Goal: Task Accomplishment & Management: Manage account settings

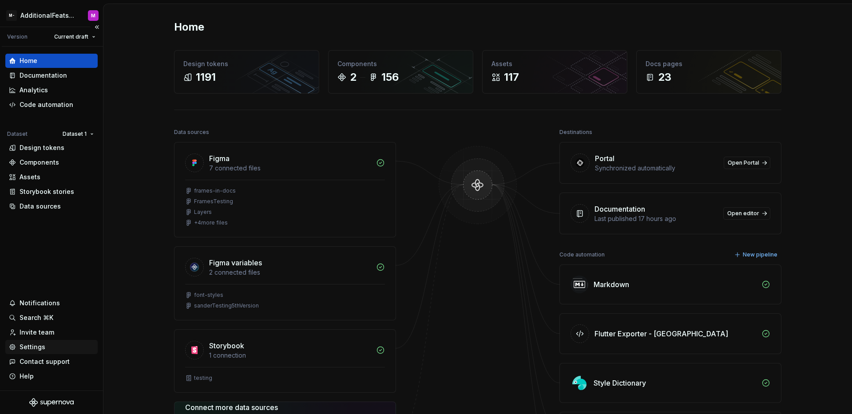
click at [48, 350] on div "Settings" at bounding box center [51, 347] width 85 height 9
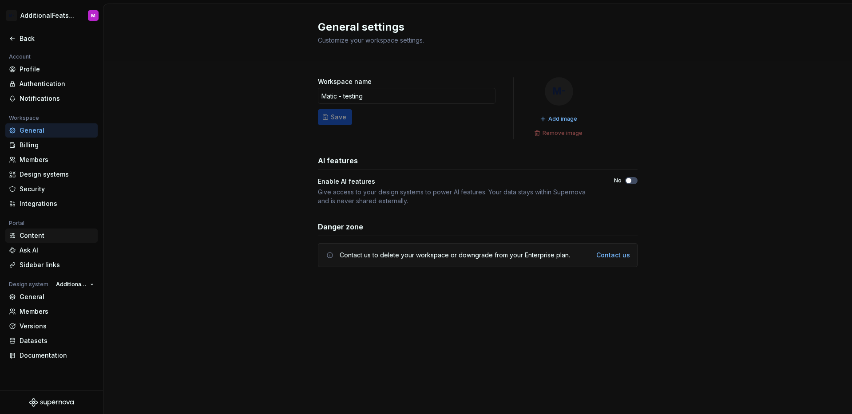
click at [40, 235] on div "Content" at bounding box center [57, 235] width 75 height 9
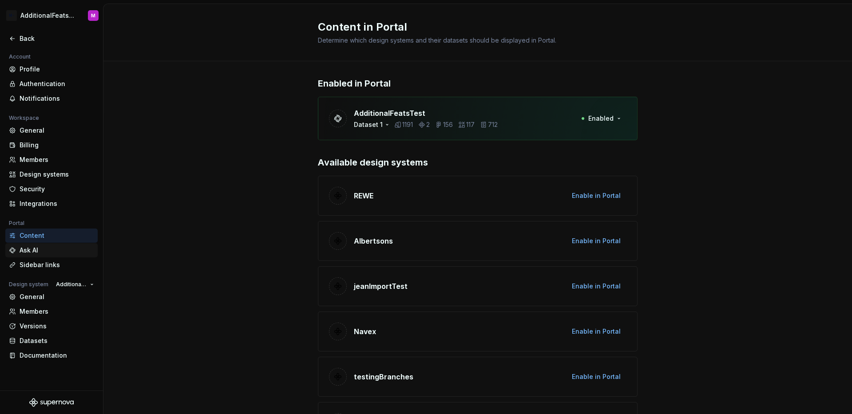
click at [39, 252] on div "Ask AI" at bounding box center [57, 250] width 75 height 9
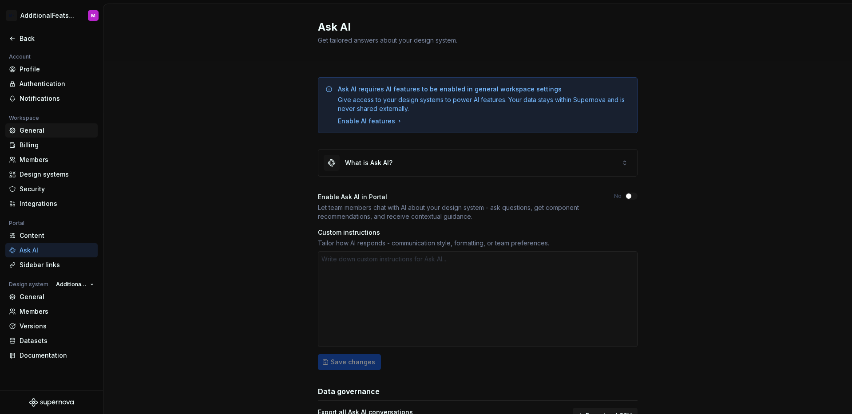
click at [48, 129] on div "General" at bounding box center [57, 130] width 75 height 9
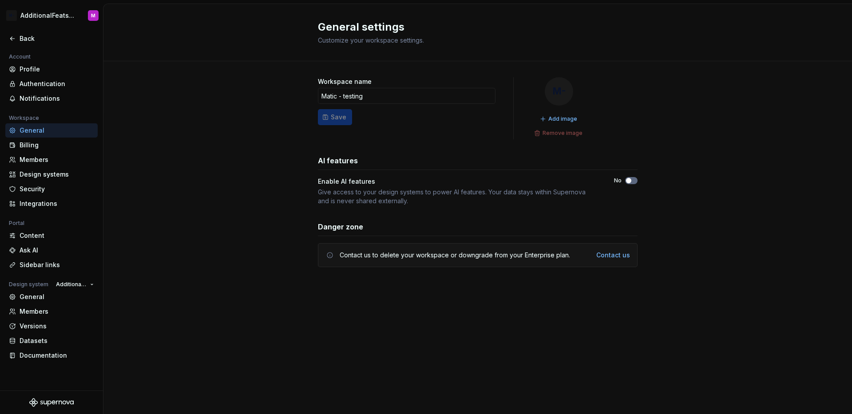
click at [631, 181] on span "button" at bounding box center [628, 180] width 5 height 5
click at [35, 247] on div "Ask AI" at bounding box center [57, 250] width 75 height 9
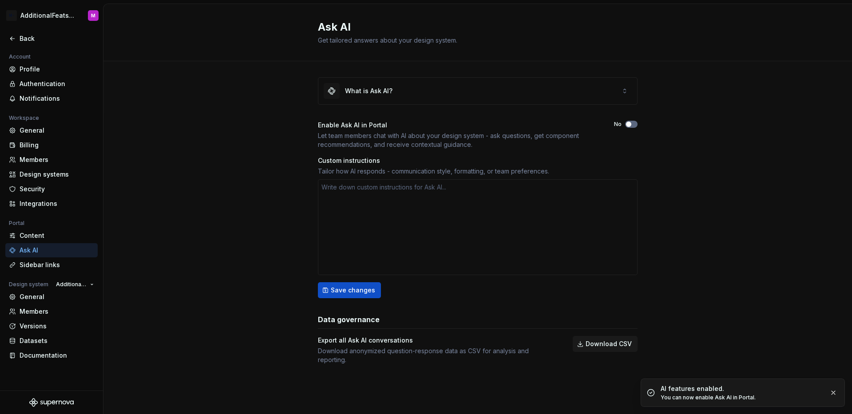
click at [627, 125] on span "button" at bounding box center [628, 124] width 5 height 5
click at [685, 211] on div "What is Ask AI? Enable Ask AI in Portal Let team members chat with AI about you…" at bounding box center [478, 229] width 749 height 337
click at [35, 126] on div "General" at bounding box center [57, 130] width 75 height 9
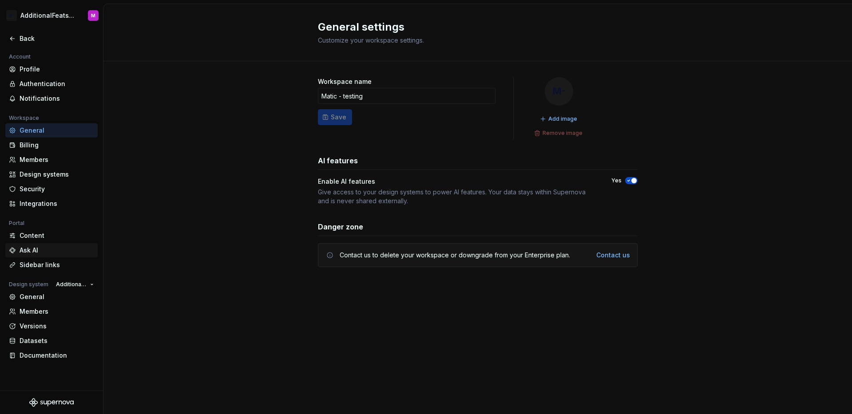
click at [33, 254] on div "Ask AI" at bounding box center [57, 250] width 75 height 9
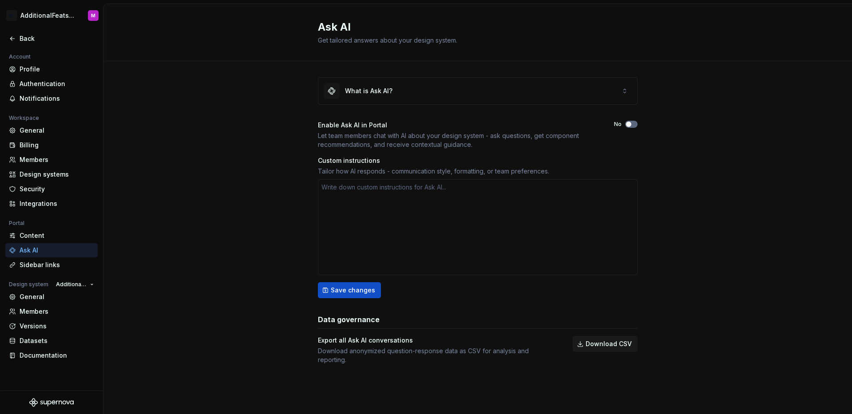
click at [633, 124] on button "No" at bounding box center [631, 124] width 12 height 7
click at [697, 127] on div "What is Ask AI? Enable Ask AI in Portal Let team members chat with AI about you…" at bounding box center [478, 229] width 749 height 337
click at [30, 134] on div "General" at bounding box center [57, 130] width 75 height 9
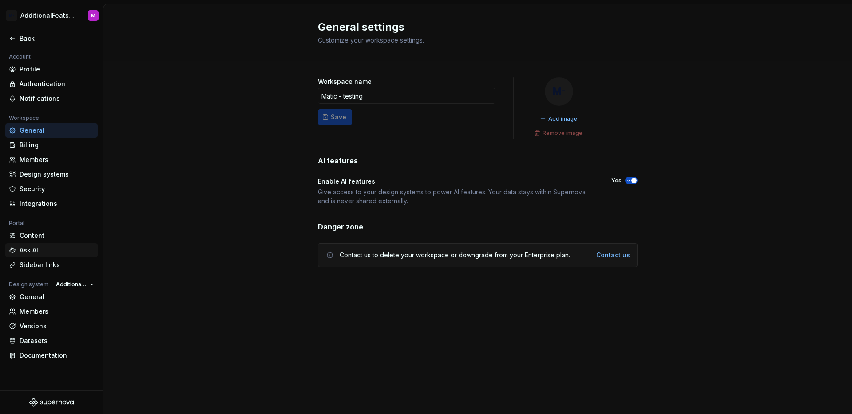
click at [35, 248] on div "Ask AI" at bounding box center [57, 250] width 75 height 9
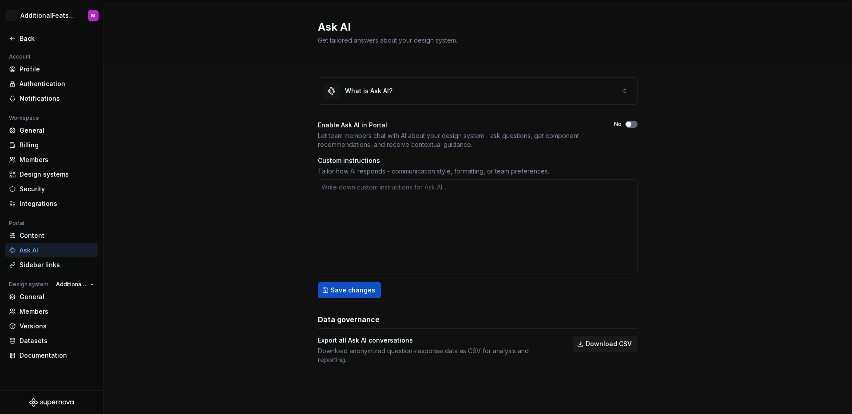
click at [632, 125] on button "No" at bounding box center [631, 124] width 12 height 7
click at [367, 292] on span "Save changes" at bounding box center [353, 290] width 44 height 9
click at [128, 116] on div "What is Ask AI? Enable Ask AI in Portal Let team members chat with AI about you…" at bounding box center [478, 229] width 749 height 337
type textarea "*"
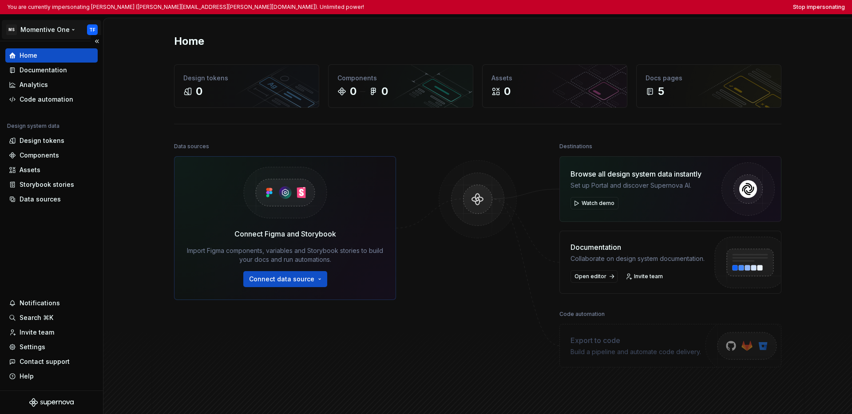
click at [46, 34] on html "You are currently impersonating Tracy Fussell (tracy.fussell@momentivesoftware.…" at bounding box center [426, 207] width 852 height 414
click at [29, 259] on html "You are currently impersonating Tracy Fussell (tracy.fussell@momentivesoftware.…" at bounding box center [426, 207] width 852 height 414
click at [44, 347] on div "Settings" at bounding box center [51, 347] width 85 height 9
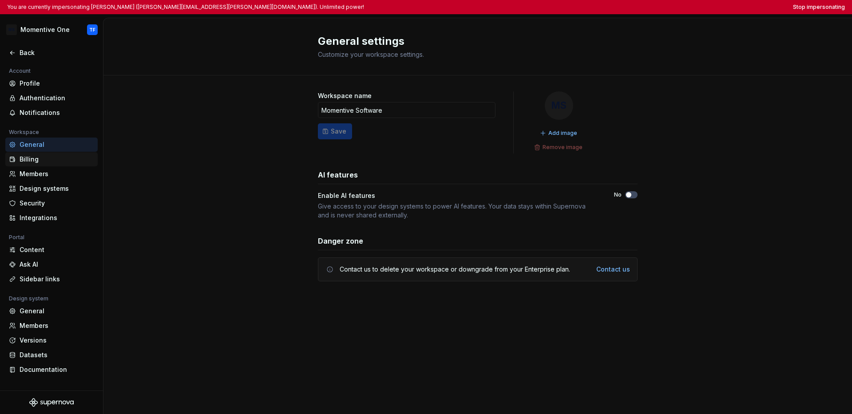
click at [46, 156] on div "Billing" at bounding box center [57, 159] width 75 height 9
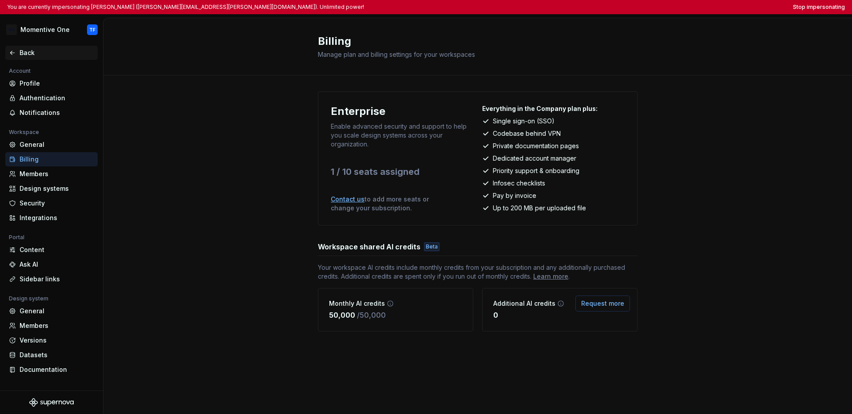
click at [15, 51] on icon at bounding box center [12, 52] width 7 height 7
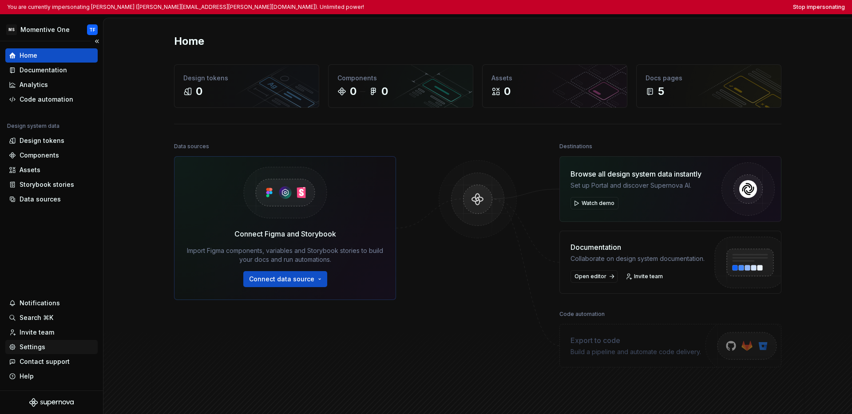
click at [46, 352] on div "Settings" at bounding box center [51, 347] width 92 height 14
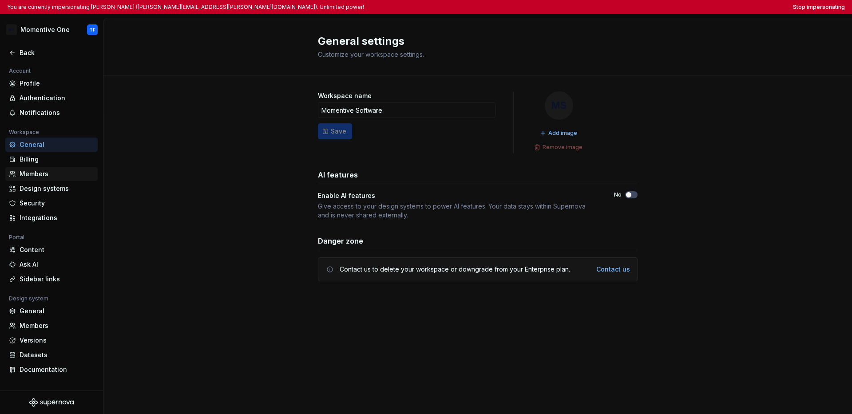
click at [44, 179] on div "Members" at bounding box center [51, 174] width 92 height 14
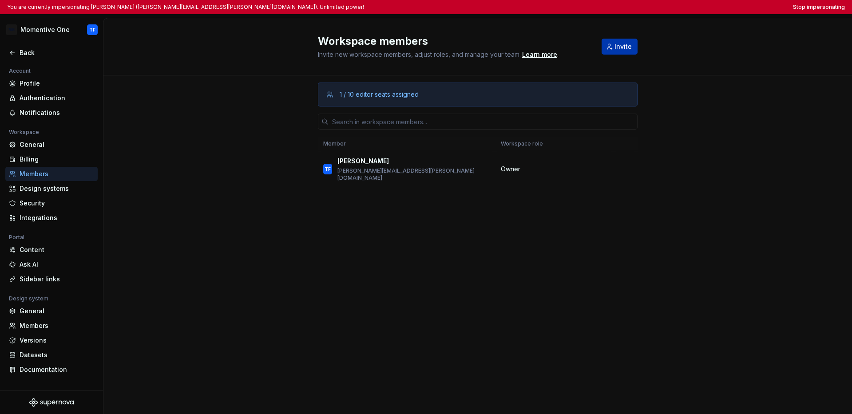
click at [619, 51] on span "Invite" at bounding box center [623, 46] width 17 height 9
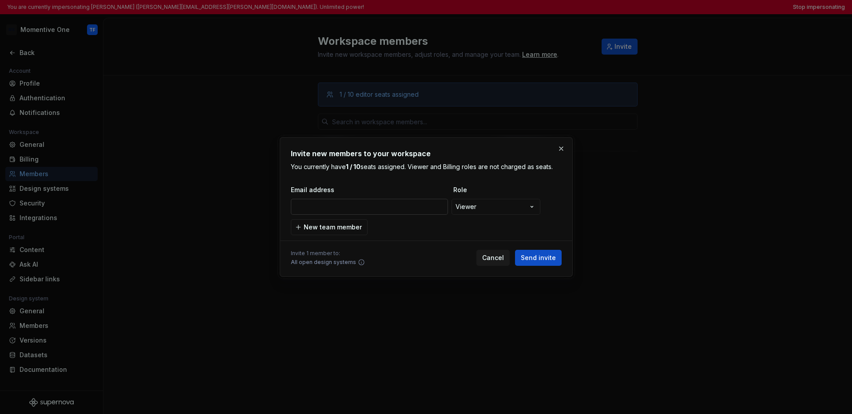
click at [414, 206] on input "email" at bounding box center [369, 207] width 157 height 16
type input "brian.chignoli@momentivesoftware.com"
click at [509, 210] on div "**********" at bounding box center [426, 207] width 852 height 414
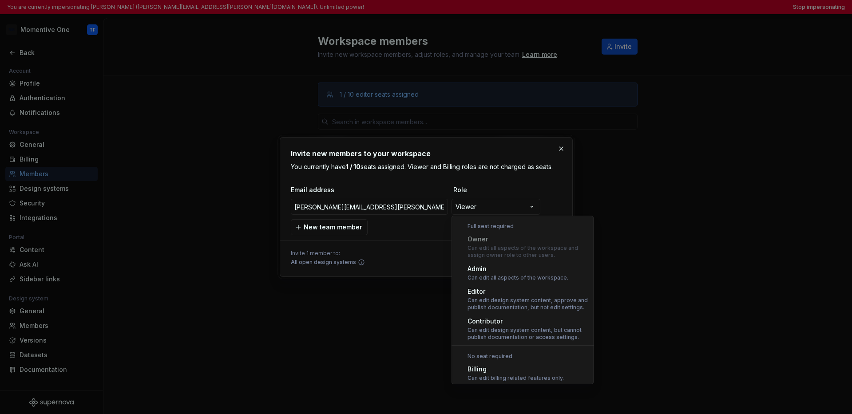
select select "*****"
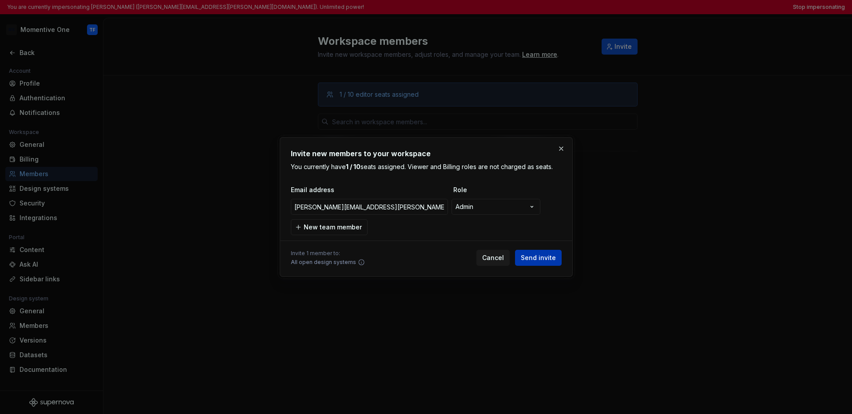
click at [550, 259] on span "Send invite" at bounding box center [538, 258] width 35 height 9
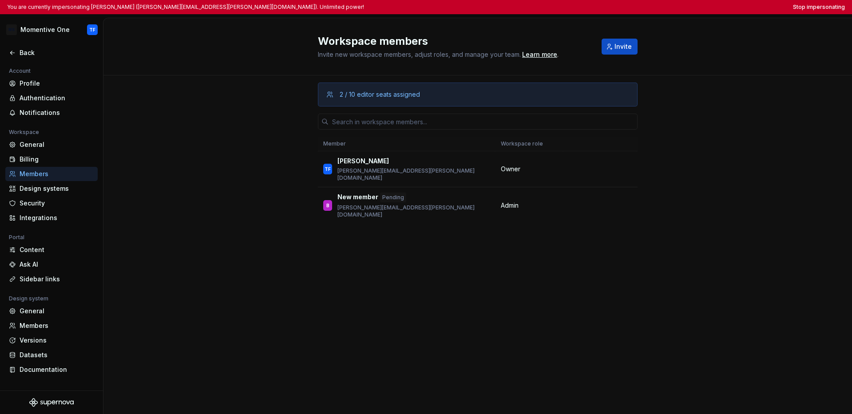
click at [230, 85] on div "2 / 10 editor seats assigned Member Workspace role TF Tracy Fussell tracy.fusse…" at bounding box center [478, 245] width 749 height 339
click at [646, 7] on button "Stop impersonating" at bounding box center [819, 7] width 52 height 7
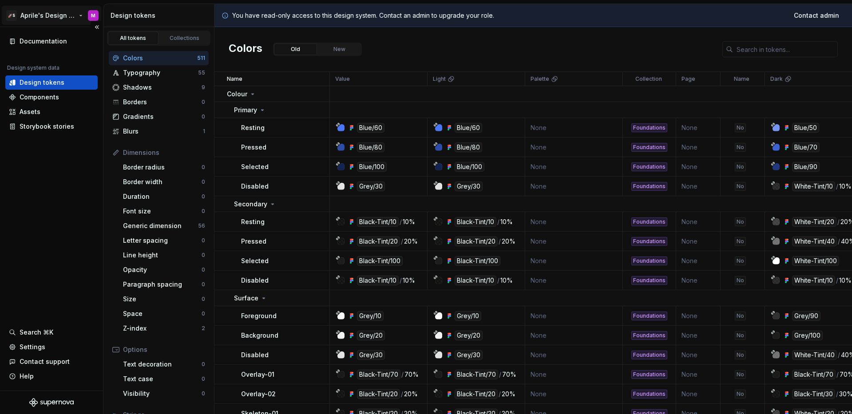
click at [40, 19] on html "🚀S Aprile's Design System M Documentation Design system data Design tokens Comp…" at bounding box center [426, 207] width 852 height 414
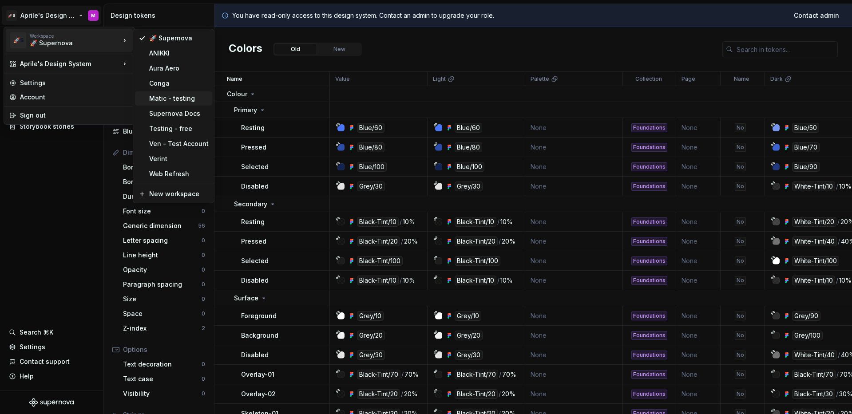
click at [163, 104] on div "Matic - testing" at bounding box center [173, 99] width 77 height 14
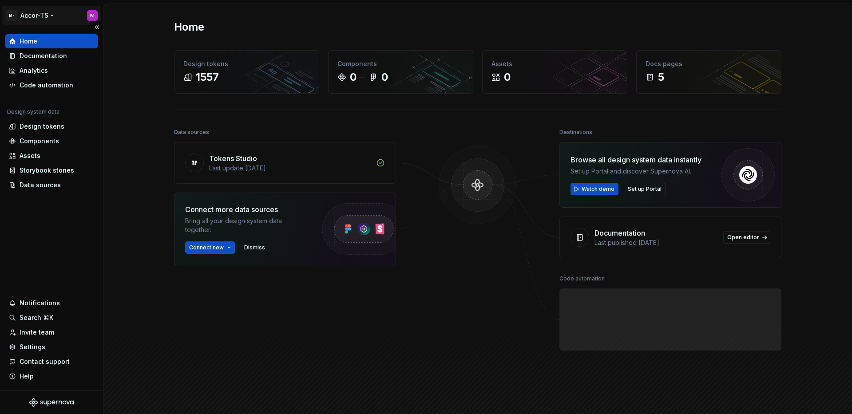
click at [47, 15] on html "M- Accor-TS M Home Documentation Analytics Code automation Design system data D…" at bounding box center [426, 207] width 852 height 414
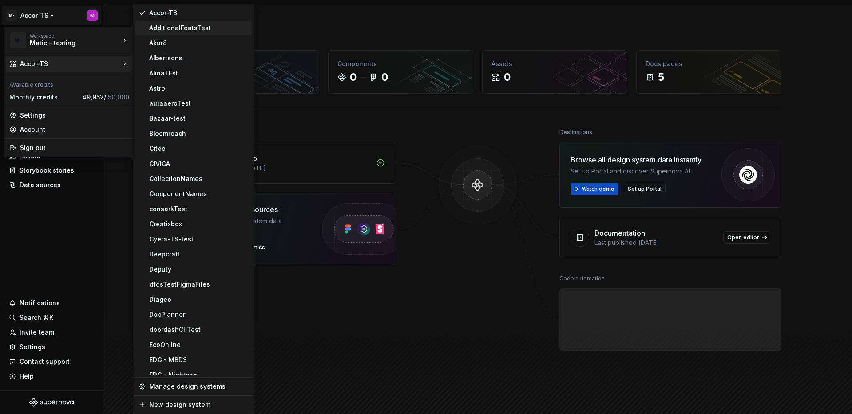
click at [175, 32] on div "AdditionalFeatsTest" at bounding box center [198, 28] width 99 height 9
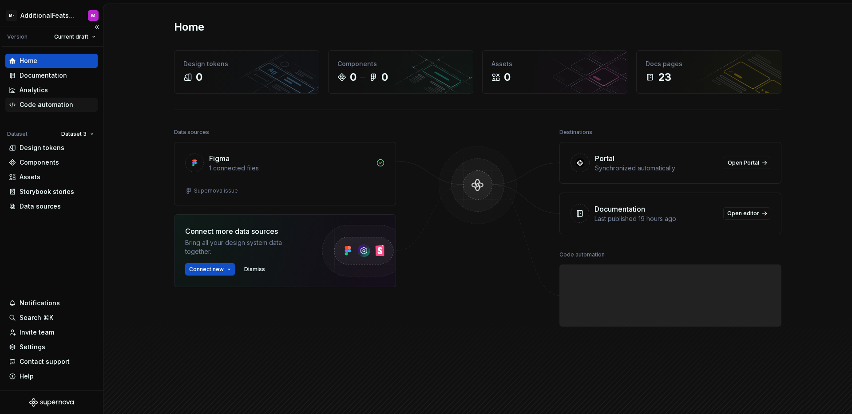
click at [49, 98] on div "Code automation" at bounding box center [51, 105] width 92 height 14
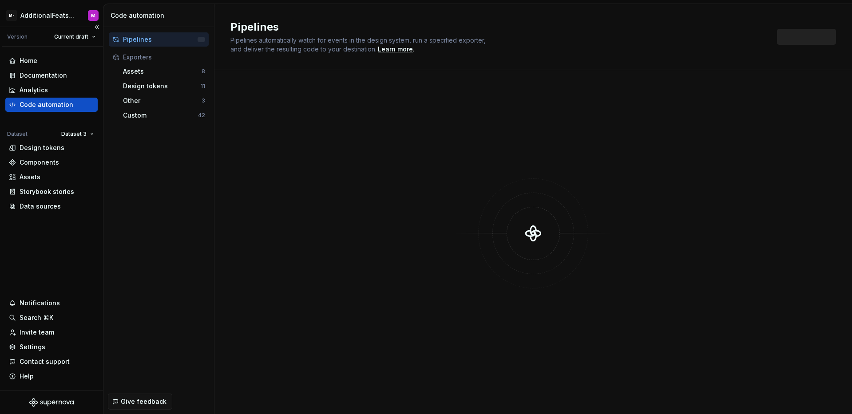
click at [49, 100] on div "Code automation" at bounding box center [47, 104] width 54 height 9
click at [168, 82] on div "Design tokens" at bounding box center [162, 86] width 78 height 9
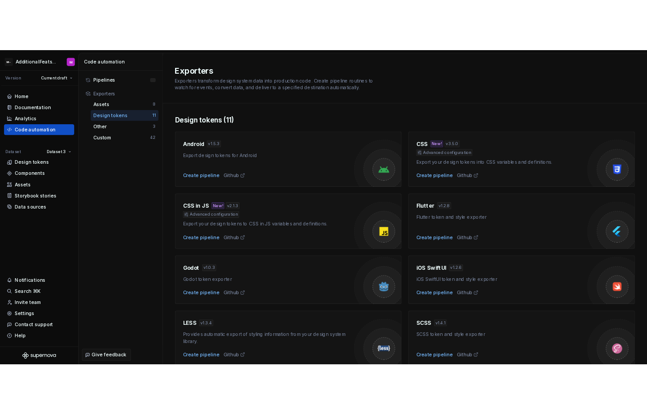
scroll to position [199, 0]
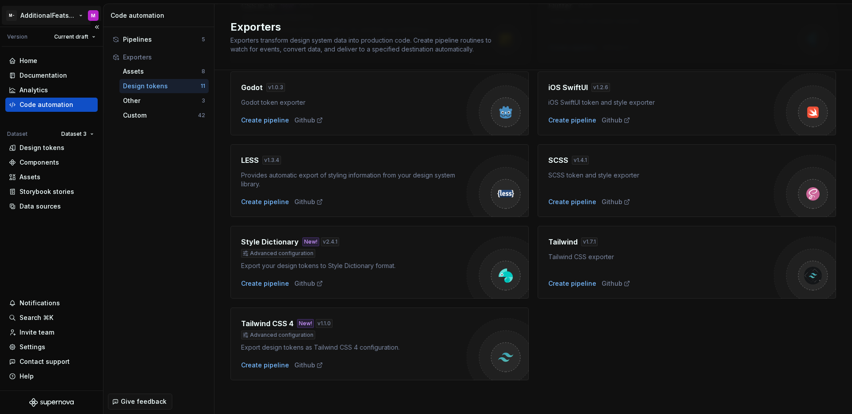
click at [47, 19] on html "M- AdditionalFeatsTest M Version Current draft Home Documentation Analytics Cod…" at bounding box center [426, 207] width 852 height 414
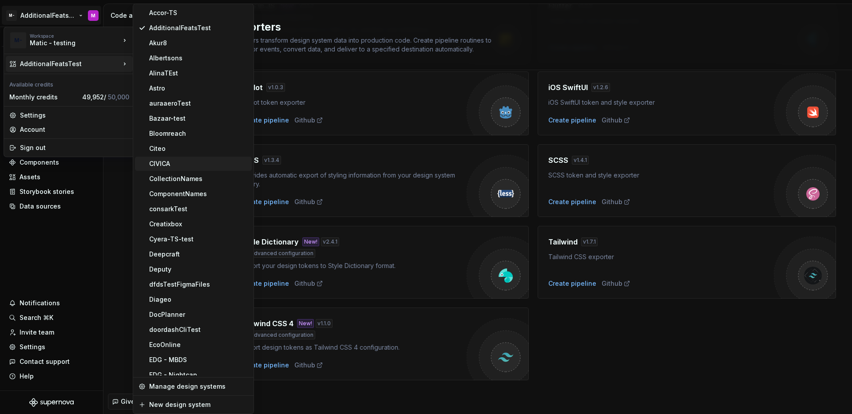
click at [188, 166] on div "CIVICA" at bounding box center [198, 163] width 99 height 9
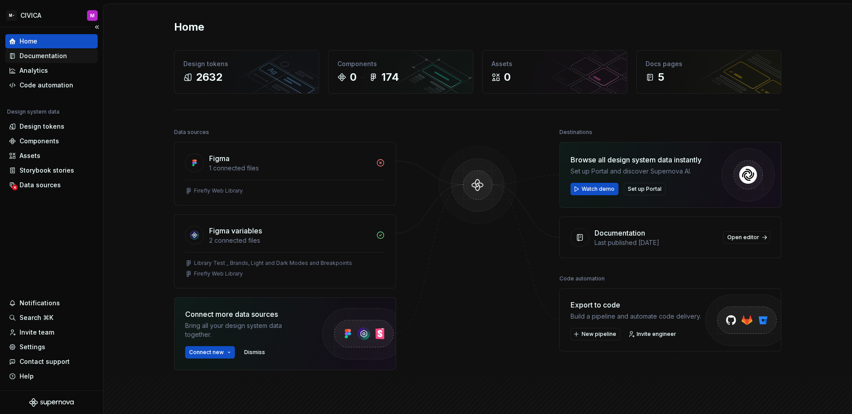
click at [51, 56] on div "Documentation" at bounding box center [44, 56] width 48 height 9
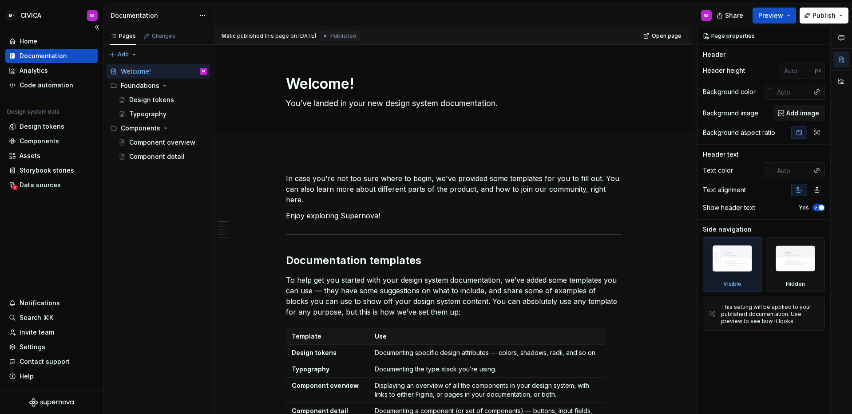
click at [69, 215] on div "Home Documentation Analytics Code automation Design system data Design tokens C…" at bounding box center [51, 209] width 103 height 364
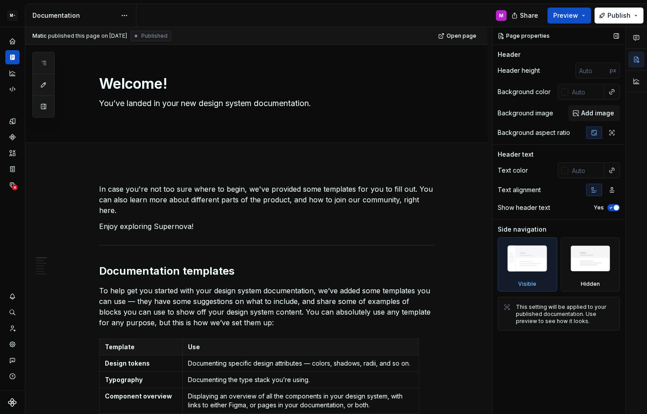
type textarea "*"
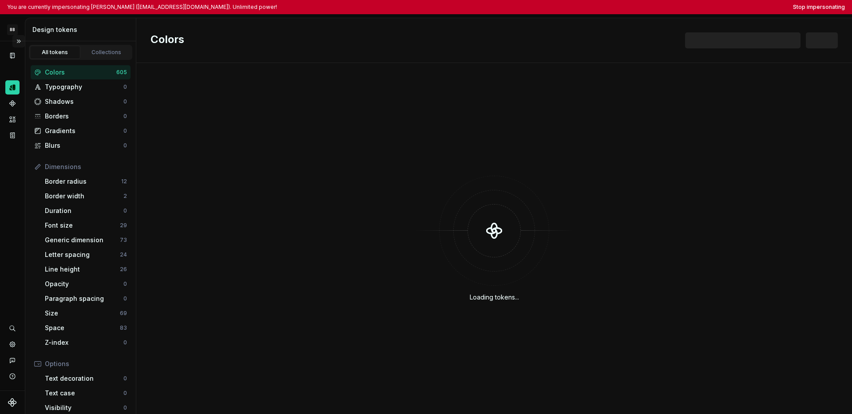
click at [17, 43] on button "Expand sidebar" at bounding box center [18, 41] width 12 height 12
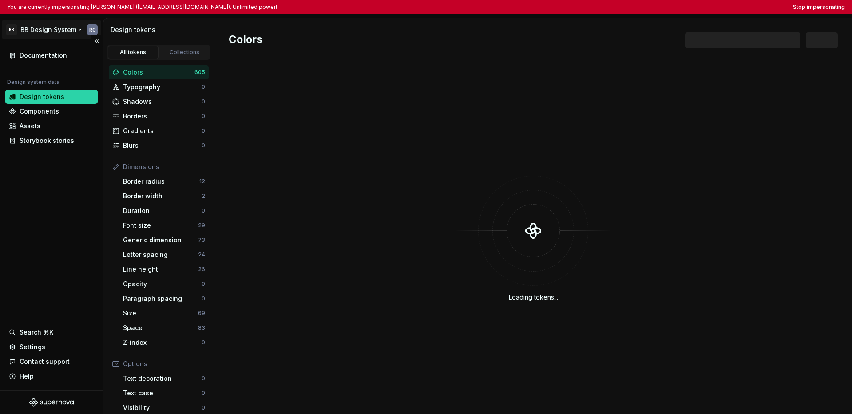
click at [32, 32] on html "You are currently impersonating Roberth Ochoa (rpochoam@bolivariano.com). Unlim…" at bounding box center [426, 207] width 852 height 414
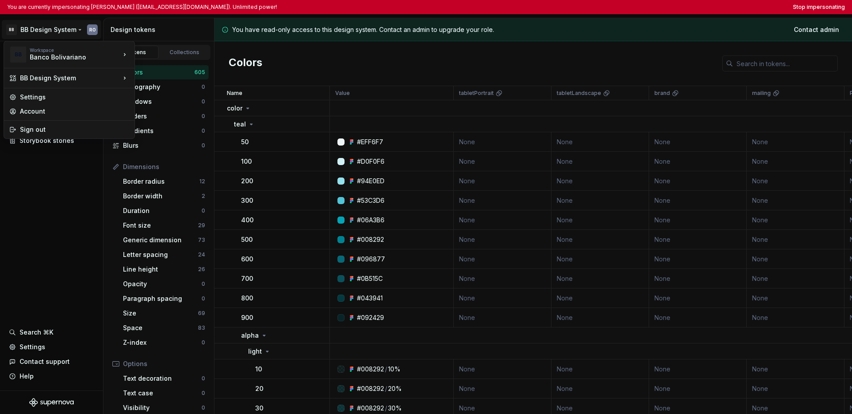
click at [39, 204] on html "You are currently impersonating Roberth Ochoa (rpochoam@bolivariano.com). Unlim…" at bounding box center [426, 207] width 852 height 414
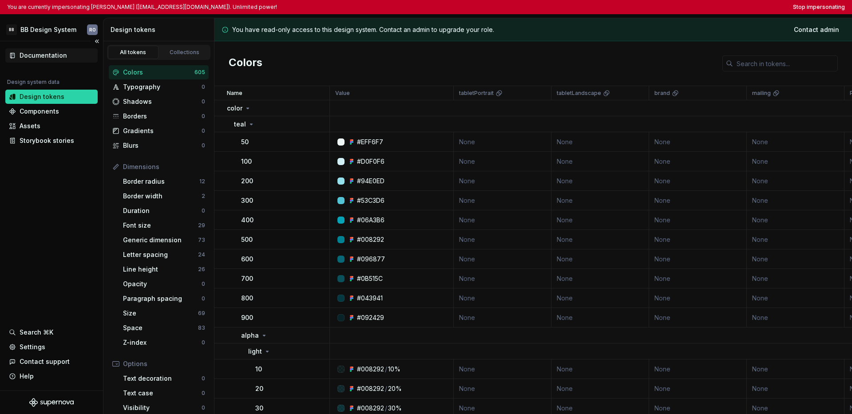
click at [40, 54] on div "Documentation" at bounding box center [44, 55] width 48 height 9
click at [805, 5] on button "Stop impersonating" at bounding box center [819, 7] width 52 height 7
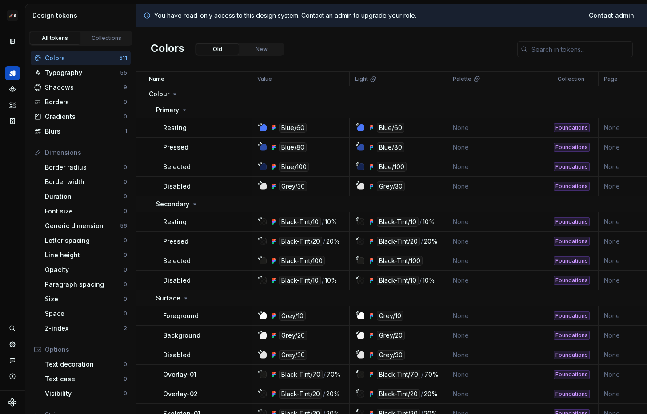
scroll to position [12, 0]
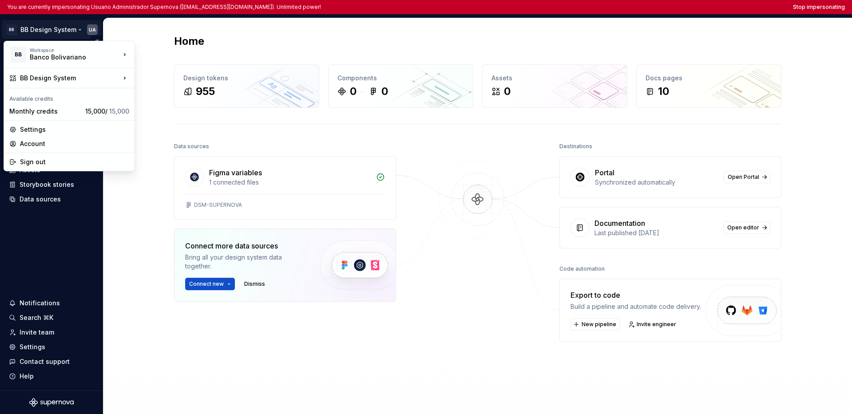
click at [47, 31] on html "You are currently impersonating Usuario Administrador Supernova ([EMAIL_ADDRESS…" at bounding box center [426, 207] width 852 height 414
click at [40, 219] on html "You are currently impersonating Usuario Administrador Supernova ([EMAIL_ADDRESS…" at bounding box center [426, 207] width 852 height 414
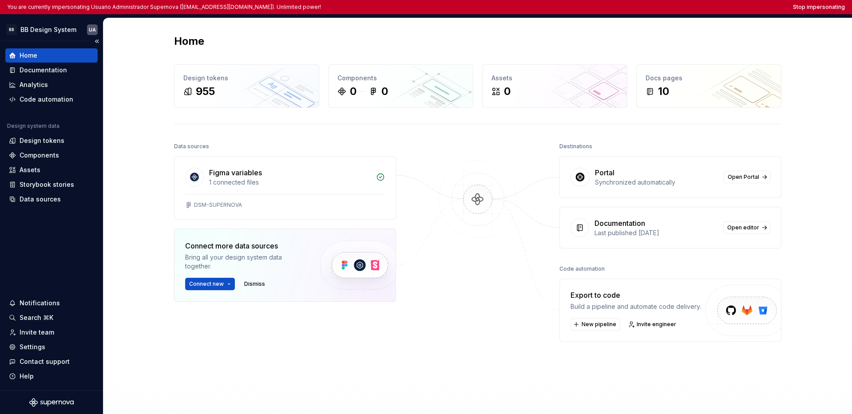
click at [54, 243] on div "Home Documentation Analytics Code automation Design system data Design tokens C…" at bounding box center [51, 216] width 103 height 350
click at [63, 251] on div "Home Documentation Analytics Code automation Design system data Design tokens C…" at bounding box center [51, 216] width 103 height 350
click at [59, 250] on div "Home Documentation Analytics Code automation Design system data Design tokens C…" at bounding box center [51, 216] width 103 height 350
click at [41, 69] on div "Documentation" at bounding box center [44, 70] width 48 height 9
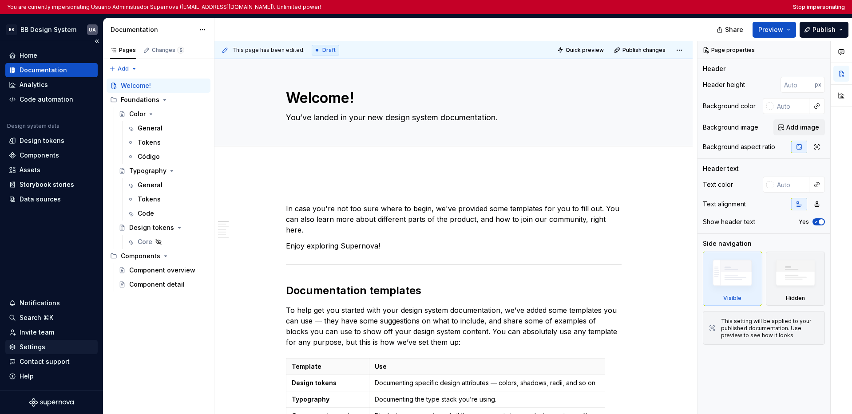
click at [22, 351] on div "Settings" at bounding box center [33, 347] width 26 height 9
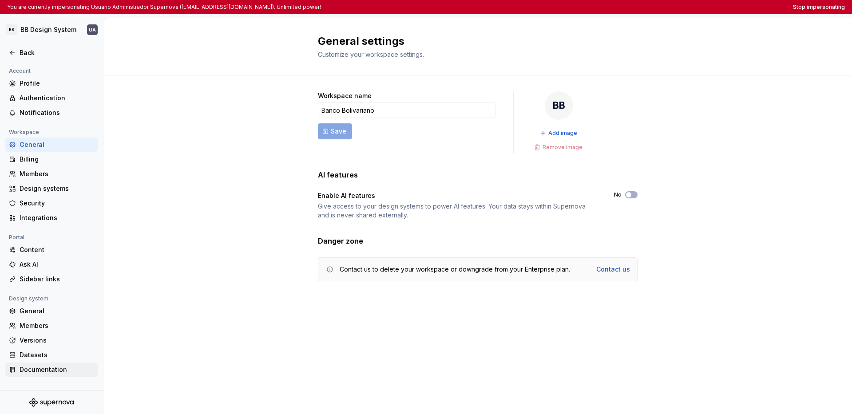
click at [35, 367] on div "Documentation" at bounding box center [57, 370] width 75 height 9
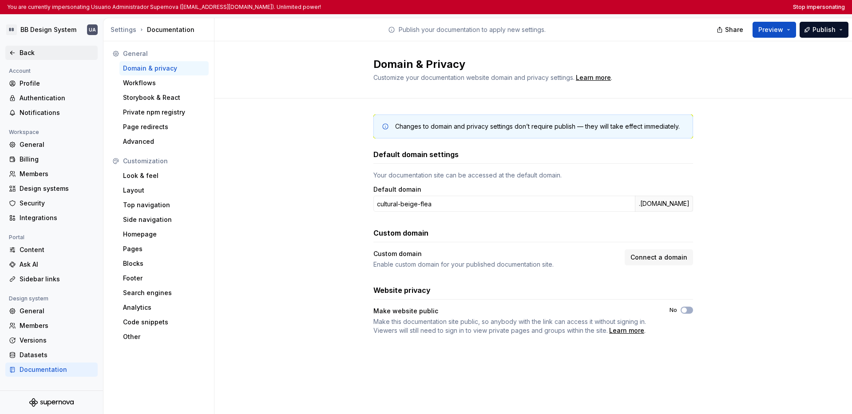
click at [21, 54] on div "Back" at bounding box center [57, 52] width 75 height 9
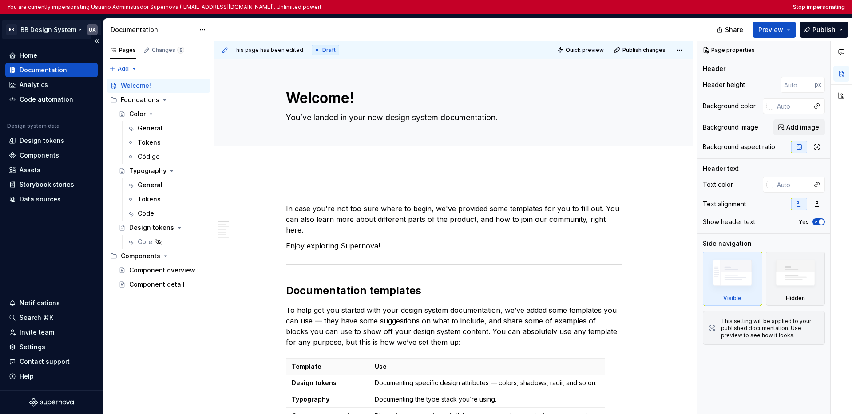
click at [49, 32] on html "You are currently impersonating Usuario Administrador Supernova (apl_admin_supe…" at bounding box center [426, 207] width 852 height 414
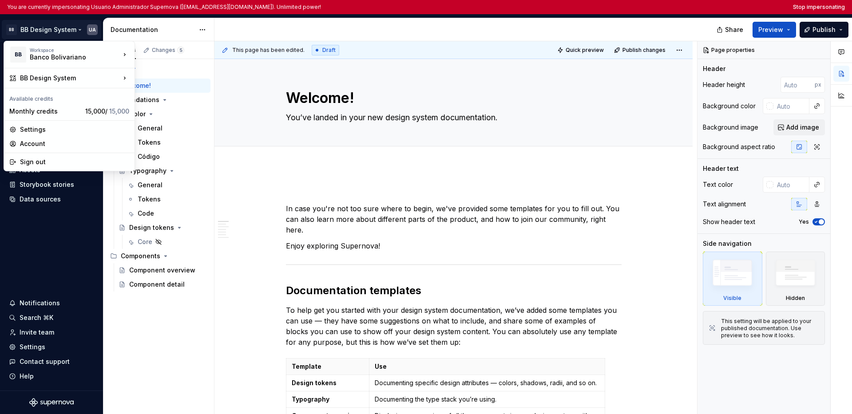
click at [28, 236] on html "You are currently impersonating Usuario Administrador Supernova (apl_admin_supe…" at bounding box center [426, 207] width 852 height 414
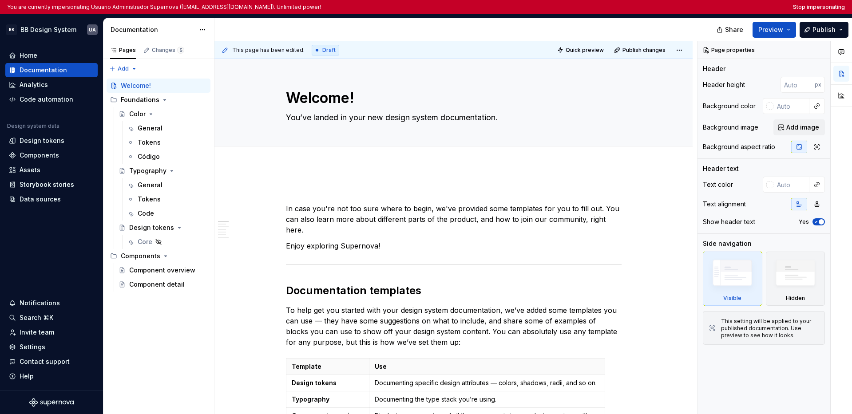
click at [617, 29] on div at bounding box center [467, 29] width 505 height 23
type textarea "*"
click at [646, 7] on button "Stop impersonating" at bounding box center [819, 7] width 52 height 7
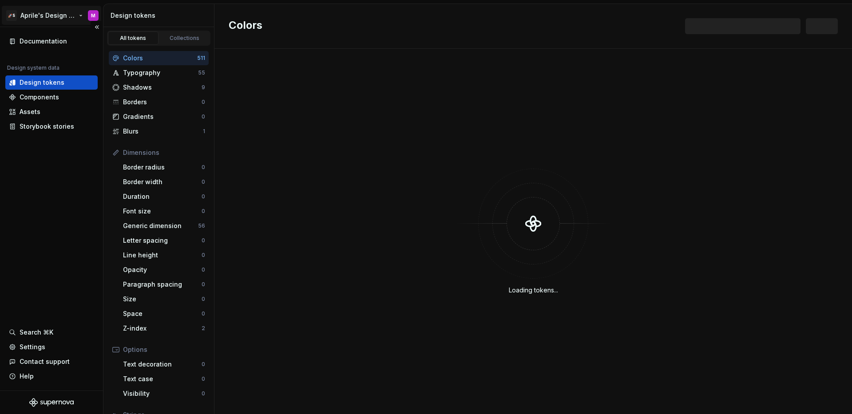
click at [41, 17] on html "🚀S Aprile's Design System M Documentation Design system data Design tokens Comp…" at bounding box center [426, 207] width 852 height 414
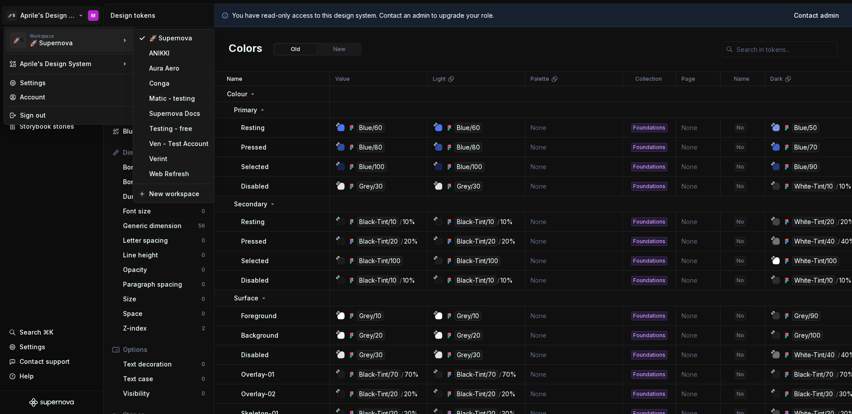
click at [175, 106] on div "🚀 Supernova ANIKKI Aura Aero Conga Matic - testing Supernova Docs Testing - fre…" at bounding box center [174, 116] width 82 height 175
click at [175, 104] on div "Matic - testing" at bounding box center [173, 99] width 77 height 14
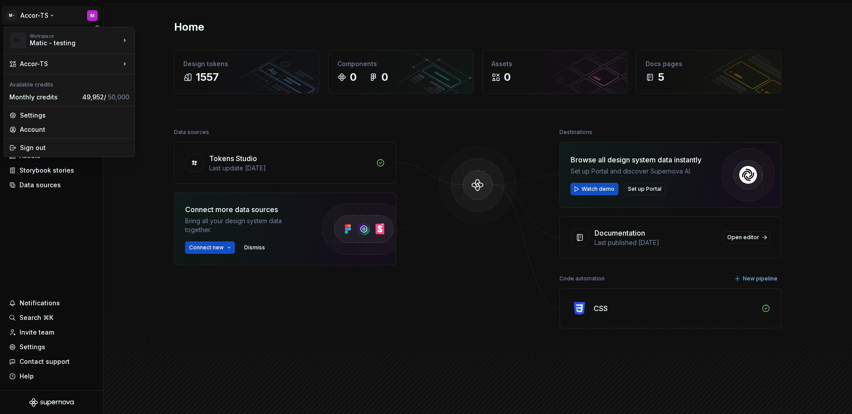
click at [26, 14] on html "M- Accor-TS M Home Documentation Analytics Code automation Design system data D…" at bounding box center [426, 207] width 852 height 414
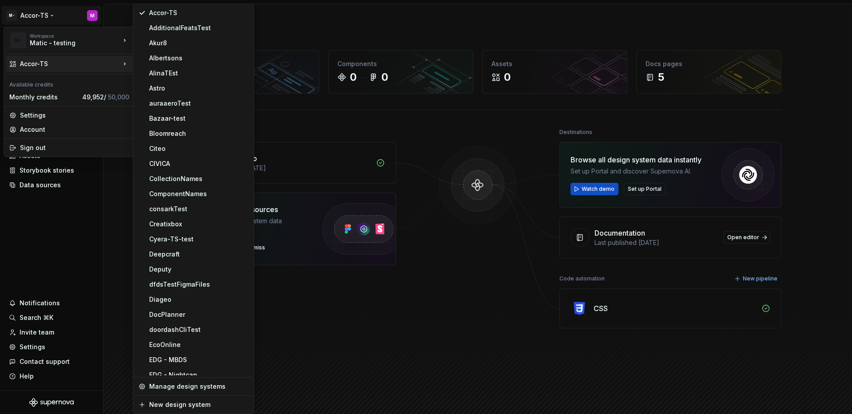
click at [147, 63] on div "Albertsons" at bounding box center [193, 58] width 117 height 14
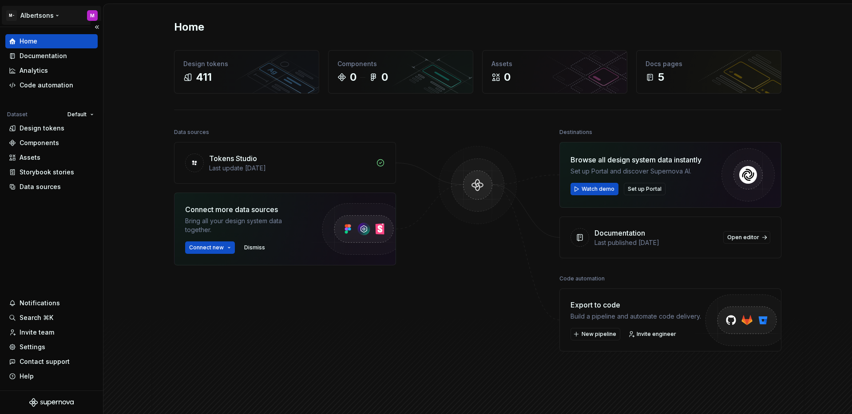
click at [56, 18] on html "M- Albertsons M Home Documentation Analytics Code automation Dataset Default De…" at bounding box center [426, 207] width 852 height 414
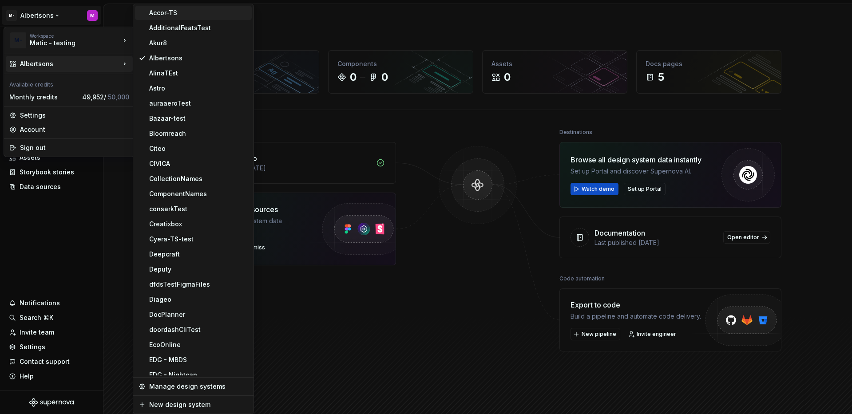
click at [196, 17] on div "Accor-TS" at bounding box center [193, 13] width 117 height 14
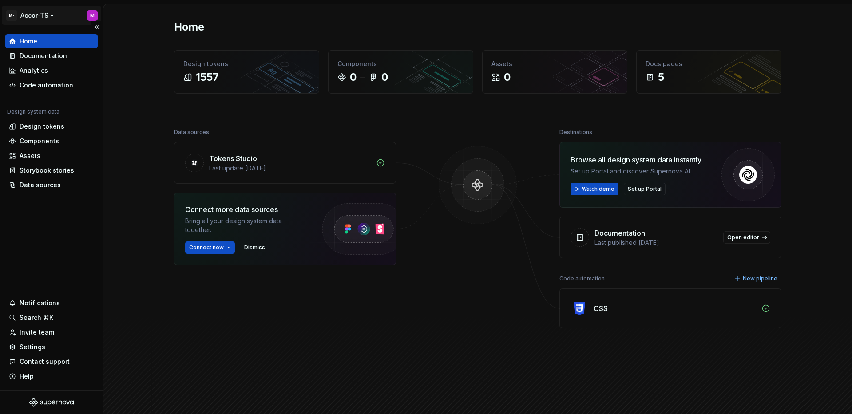
click at [33, 23] on html "M- Accor-TS M Home Documentation Analytics Code automation Design system data D…" at bounding box center [426, 207] width 852 height 414
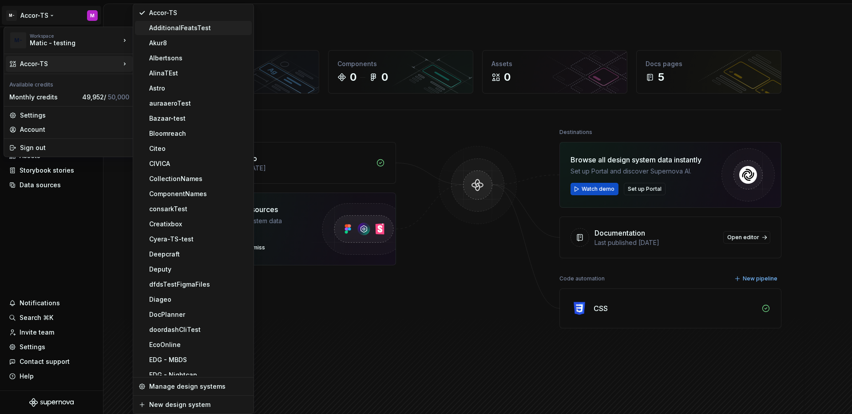
click at [171, 31] on div "AdditionalFeatsTest" at bounding box center [198, 28] width 99 height 9
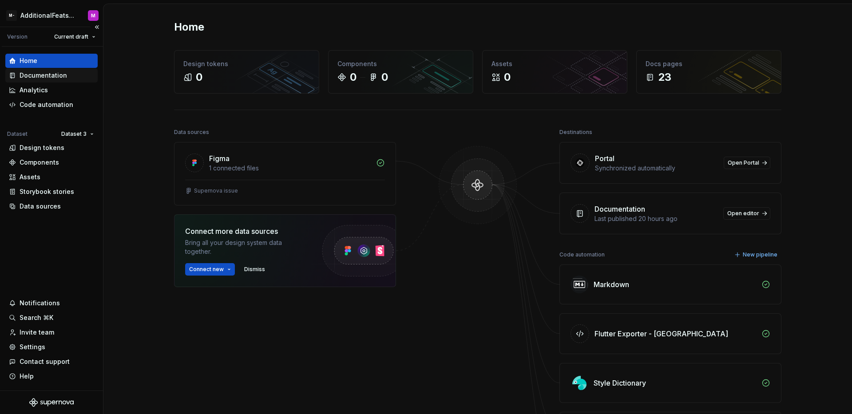
click at [55, 70] on div "Documentation" at bounding box center [51, 75] width 92 height 14
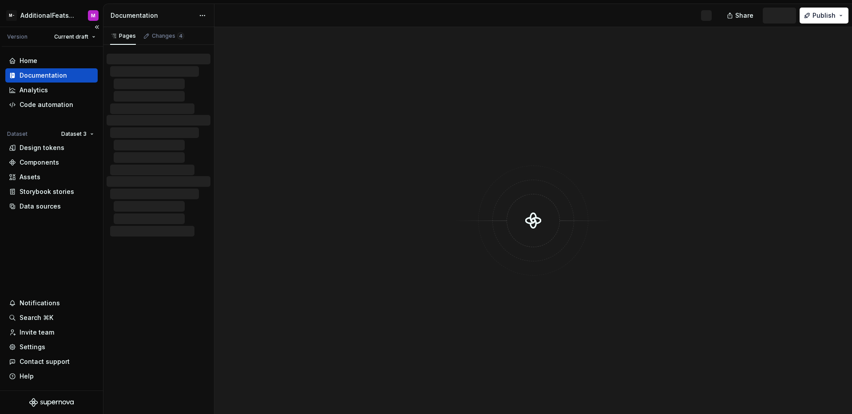
click at [56, 73] on div "Documentation" at bounding box center [44, 75] width 48 height 9
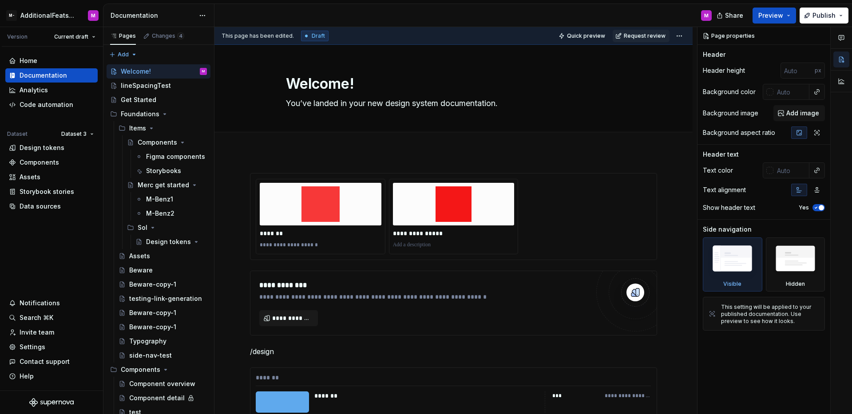
click at [443, 14] on div "M" at bounding box center [467, 15] width 505 height 23
type textarea "*"
click at [42, 149] on div "Design tokens" at bounding box center [42, 147] width 45 height 9
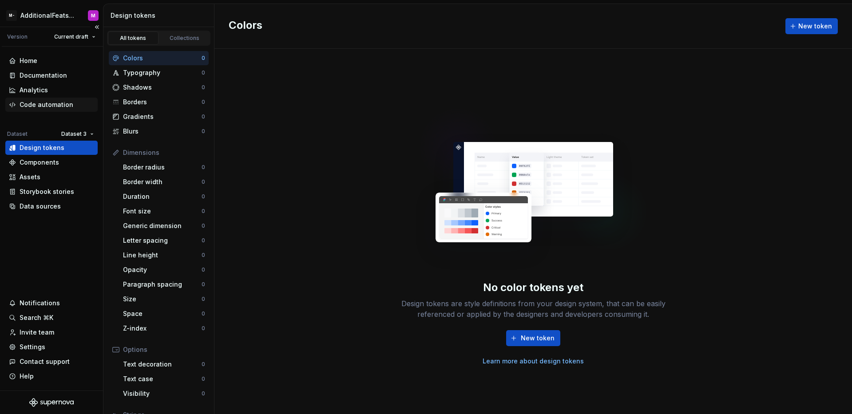
click at [55, 105] on div "Code automation" at bounding box center [47, 104] width 54 height 9
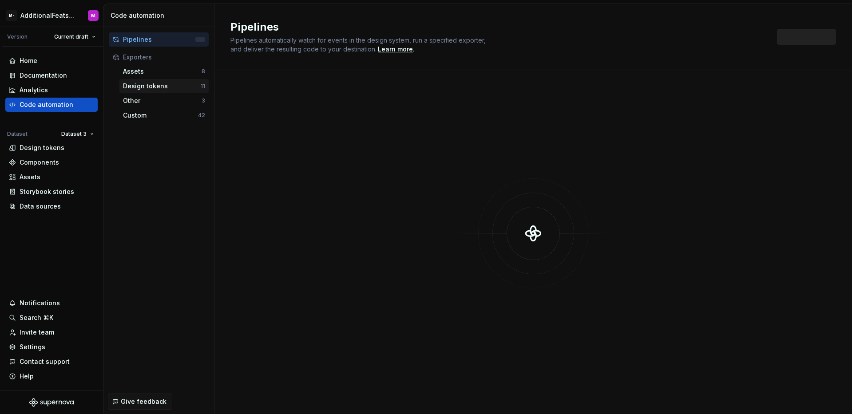
click at [155, 85] on div "Design tokens" at bounding box center [162, 86] width 78 height 9
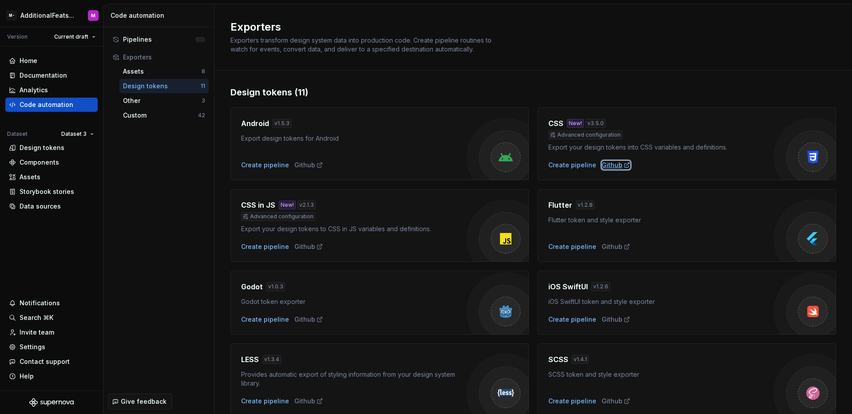
click at [602, 165] on div "Github" at bounding box center [616, 165] width 29 height 9
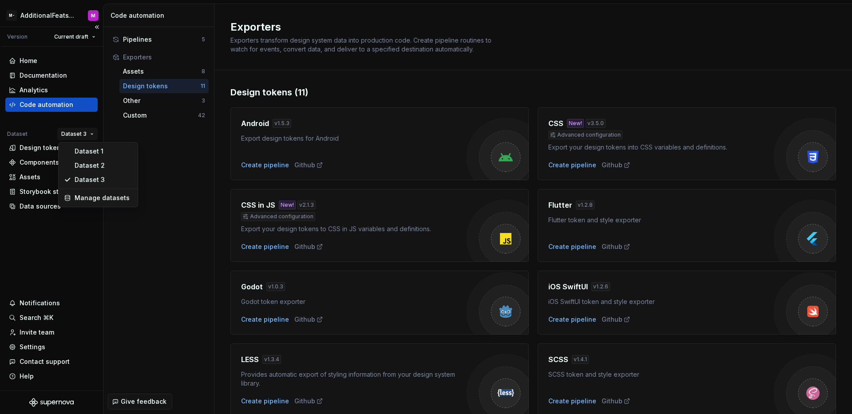
click at [74, 131] on html "M- AdditionalFeatsTest M Version Current draft Home Documentation Analytics Cod…" at bounding box center [426, 207] width 852 height 414
click at [80, 155] on div "Dataset 1" at bounding box center [104, 151] width 58 height 9
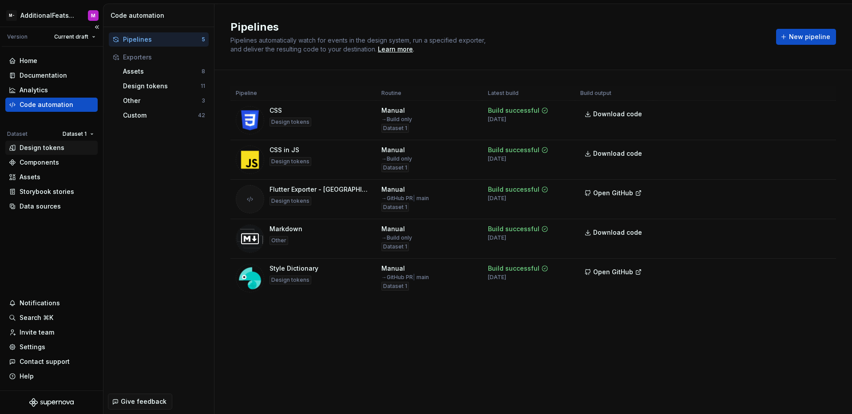
click at [44, 151] on div "Design tokens" at bounding box center [42, 147] width 45 height 9
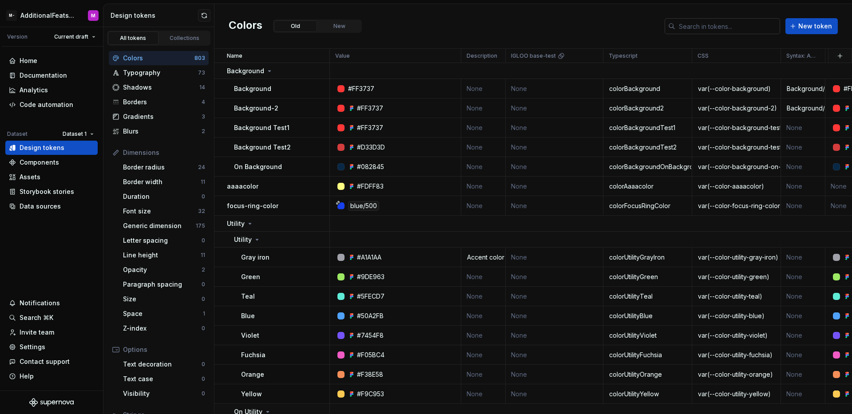
click at [697, 27] on input "text" at bounding box center [728, 26] width 105 height 16
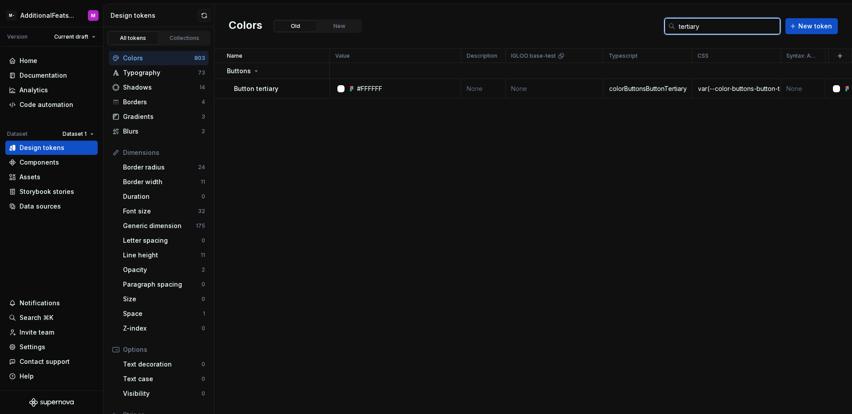
type input "tertiary"
click at [41, 14] on html "M- AdditionalFeatsTest M Version Current draft Home Documentation Analytics Cod…" at bounding box center [426, 207] width 852 height 414
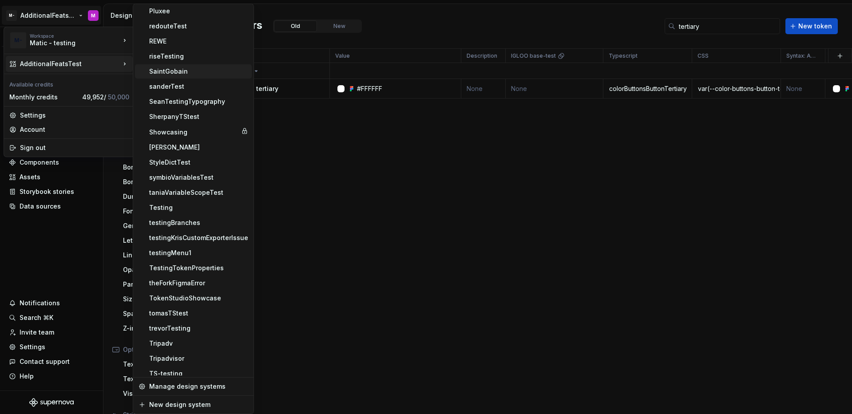
scroll to position [803, 0]
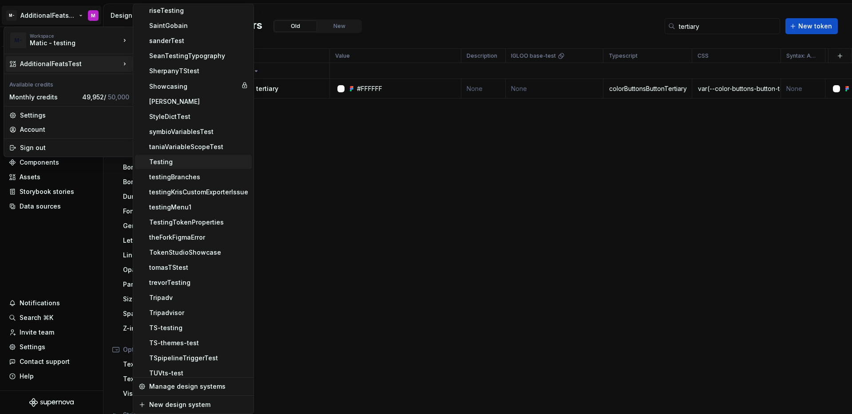
click at [181, 159] on div "Testing" at bounding box center [198, 162] width 99 height 9
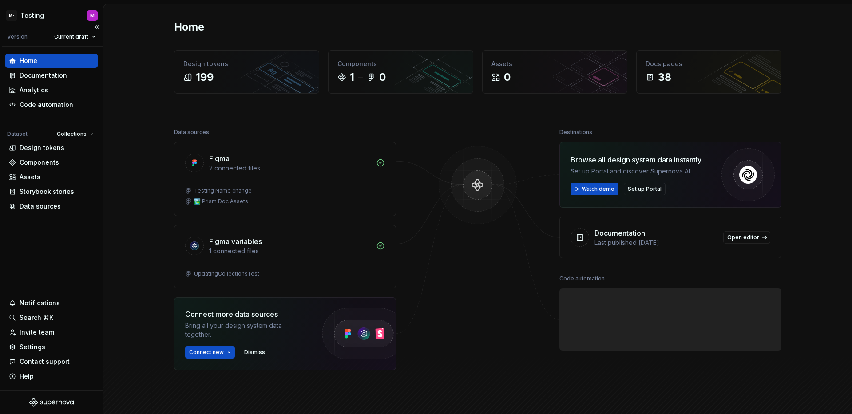
click at [71, 239] on div "Home Documentation Analytics Code automation Dataset Collections Design tokens …" at bounding box center [51, 219] width 103 height 344
click at [39, 14] on html "M- Testing M Version Current draft Home Documentation Analytics Code automation…" at bounding box center [426, 207] width 852 height 414
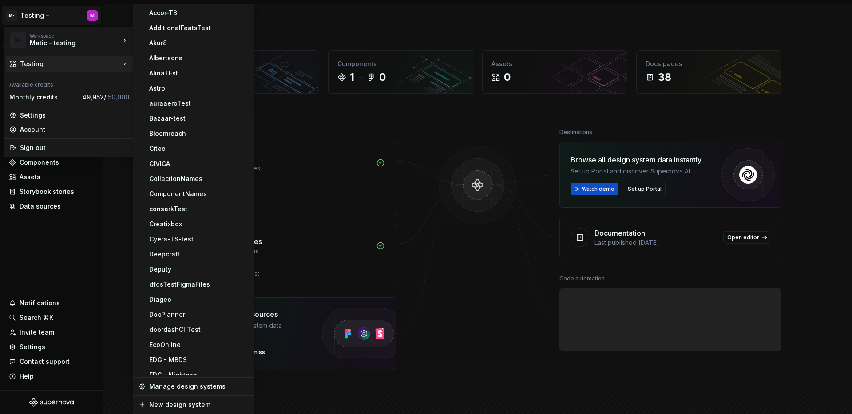
click at [87, 247] on html "M- Testing M Version Current draft Home Documentation Analytics Code automation…" at bounding box center [426, 207] width 852 height 414
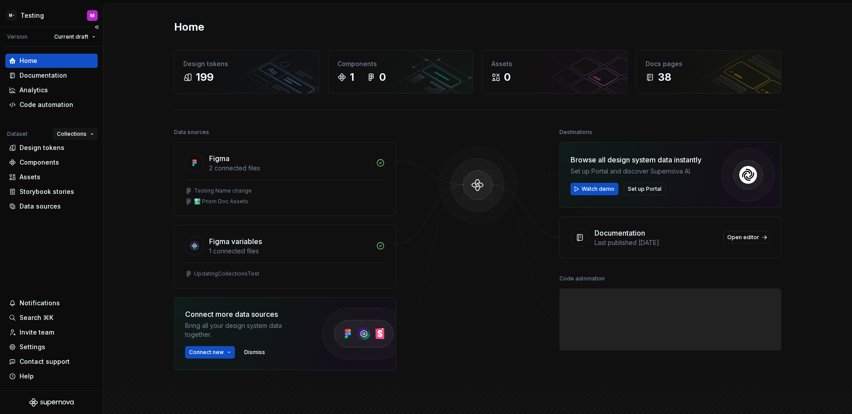
click at [83, 133] on html "M- Testing M Version Current draft Home Documentation Analytics Code automation…" at bounding box center [426, 207] width 852 height 414
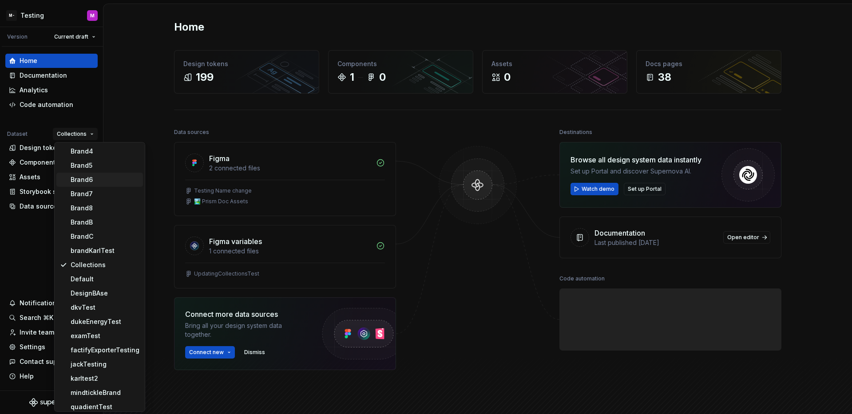
click at [94, 177] on div "Brand6" at bounding box center [105, 179] width 69 height 9
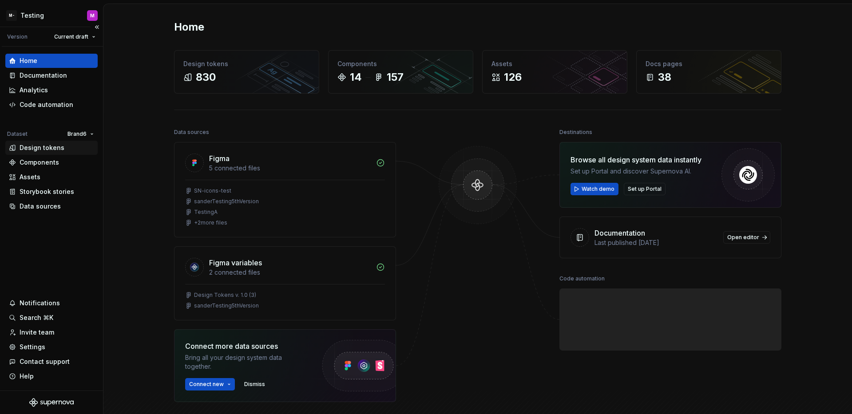
click at [40, 147] on div "Design tokens" at bounding box center [42, 147] width 45 height 9
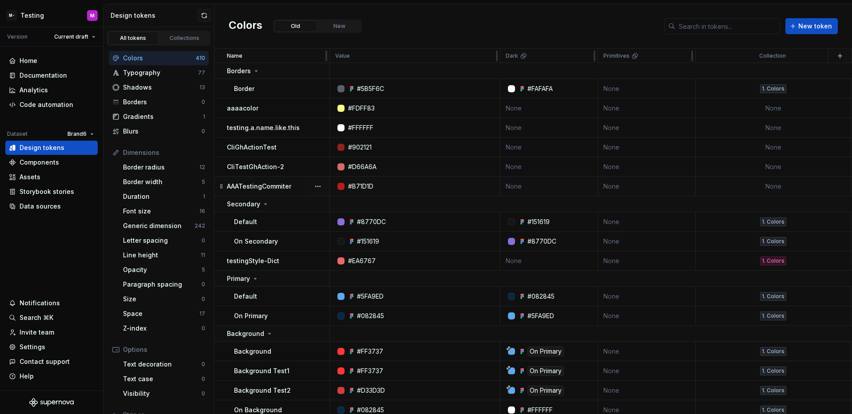
drag, startPoint x: 685, startPoint y: 57, endPoint x: 846, endPoint y: 181, distance: 203.1
click at [94, 227] on div "Home Documentation Analytics Code automation Dataset Brand6 Design tokens Compo…" at bounding box center [51, 219] width 103 height 344
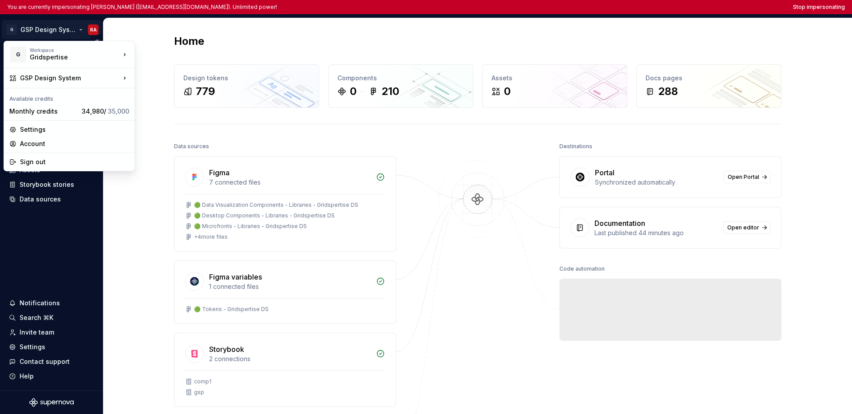
click at [51, 29] on html "You are currently impersonating [PERSON_NAME] ([EMAIL_ADDRESS][DOMAIN_NAME]). U…" at bounding box center [426, 207] width 852 height 414
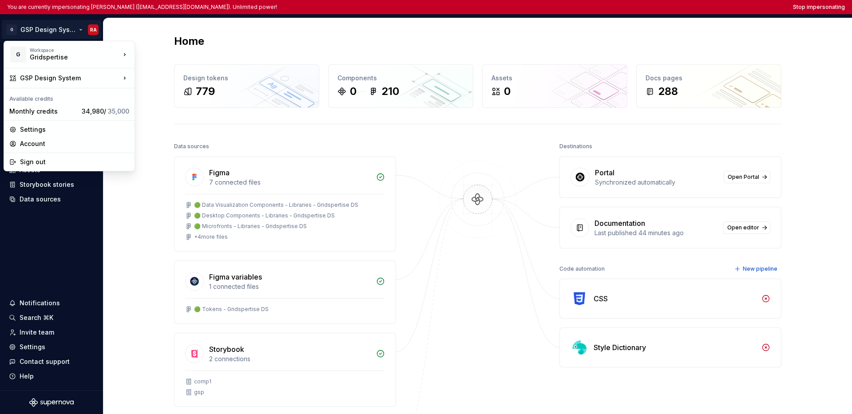
click at [33, 237] on html "You are currently impersonating [PERSON_NAME] ([EMAIL_ADDRESS][DOMAIN_NAME]). U…" at bounding box center [426, 207] width 852 height 414
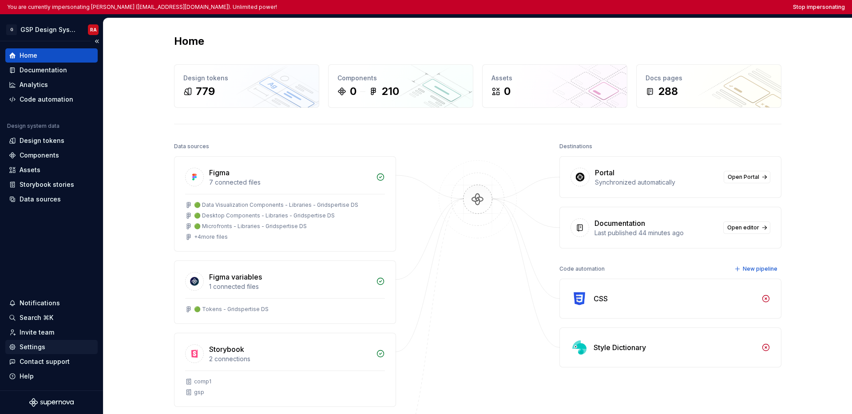
click at [28, 347] on div "Settings" at bounding box center [33, 347] width 26 height 9
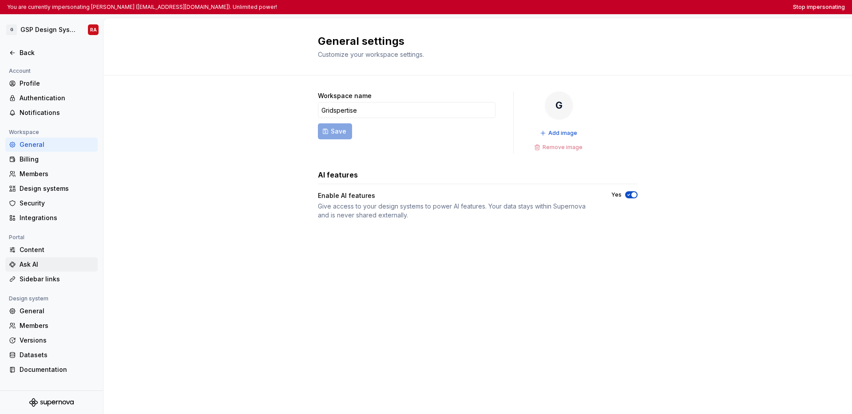
click at [40, 263] on div "Ask AI" at bounding box center [57, 264] width 75 height 9
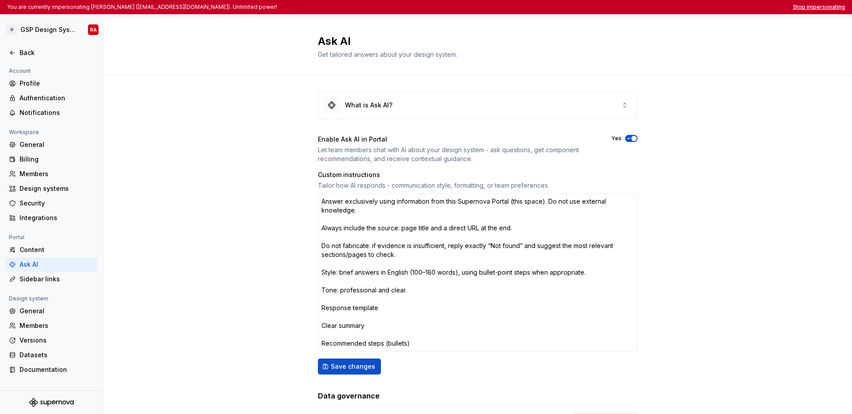
click at [646, 8] on button "Stop impersonating" at bounding box center [819, 7] width 52 height 7
